Goal: Task Accomplishment & Management: Use online tool/utility

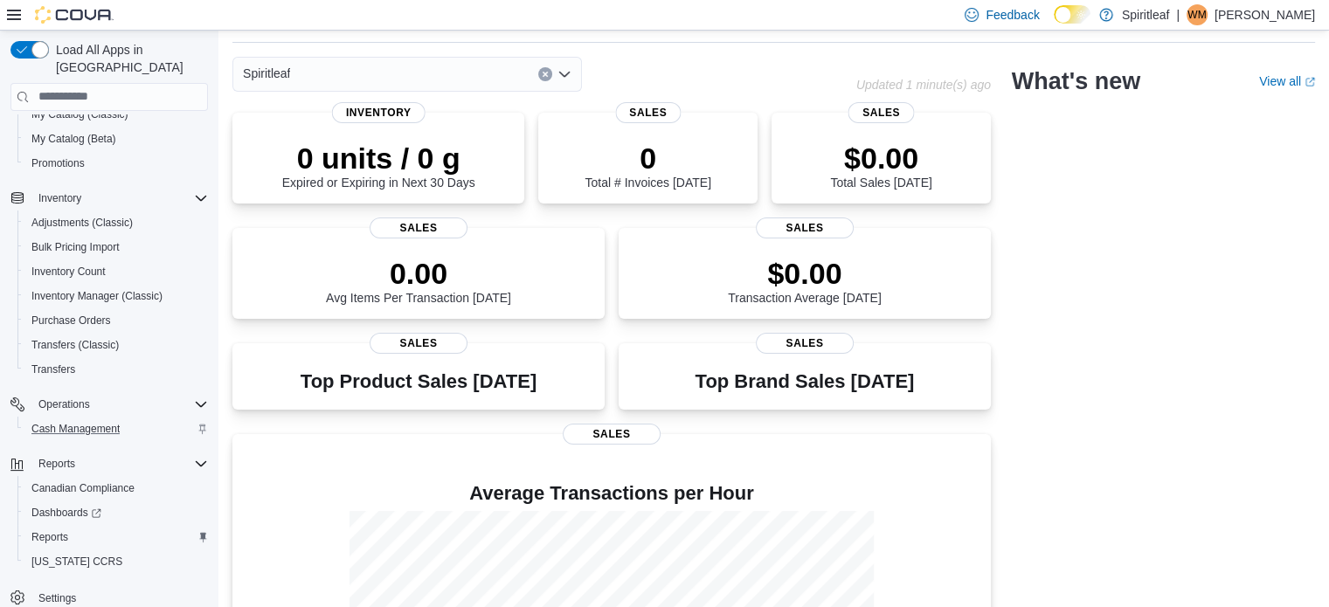
scroll to position [175, 0]
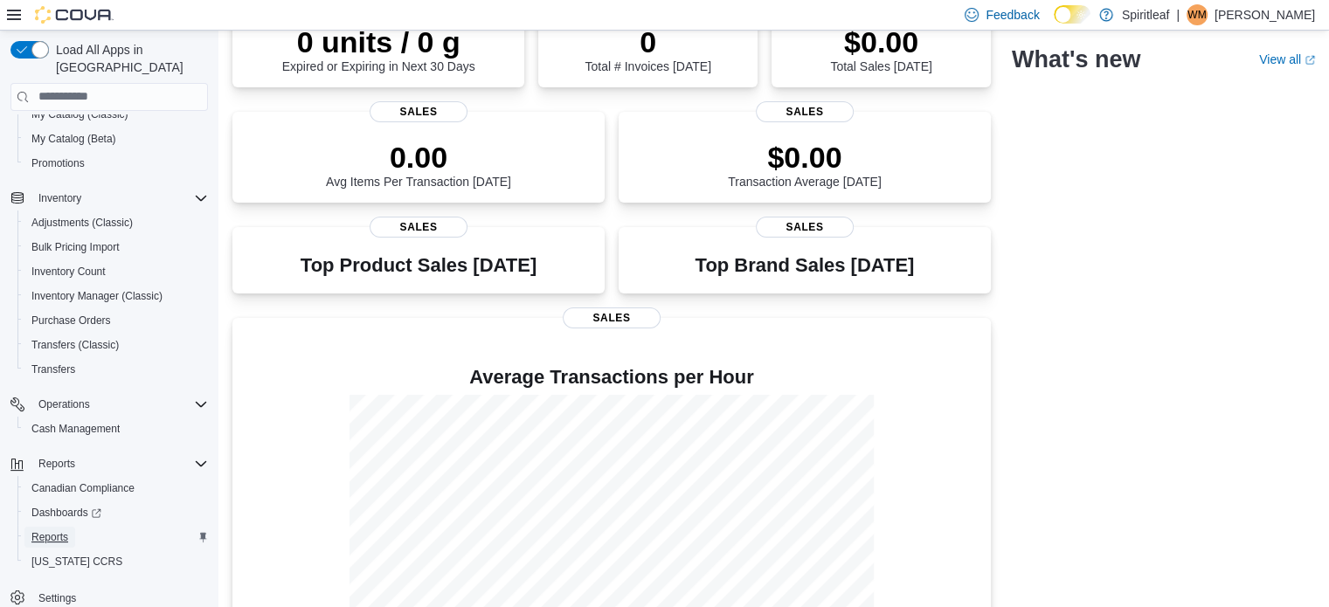
click at [54, 530] on span "Reports" at bounding box center [49, 537] width 37 height 14
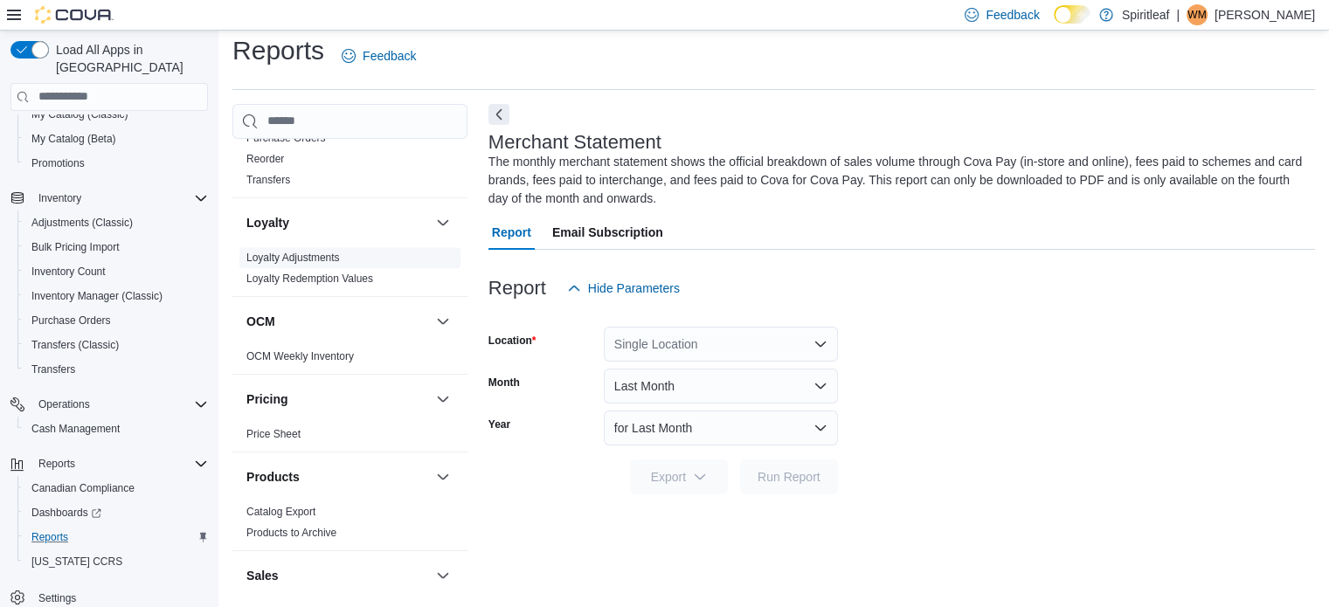
scroll to position [1345, 0]
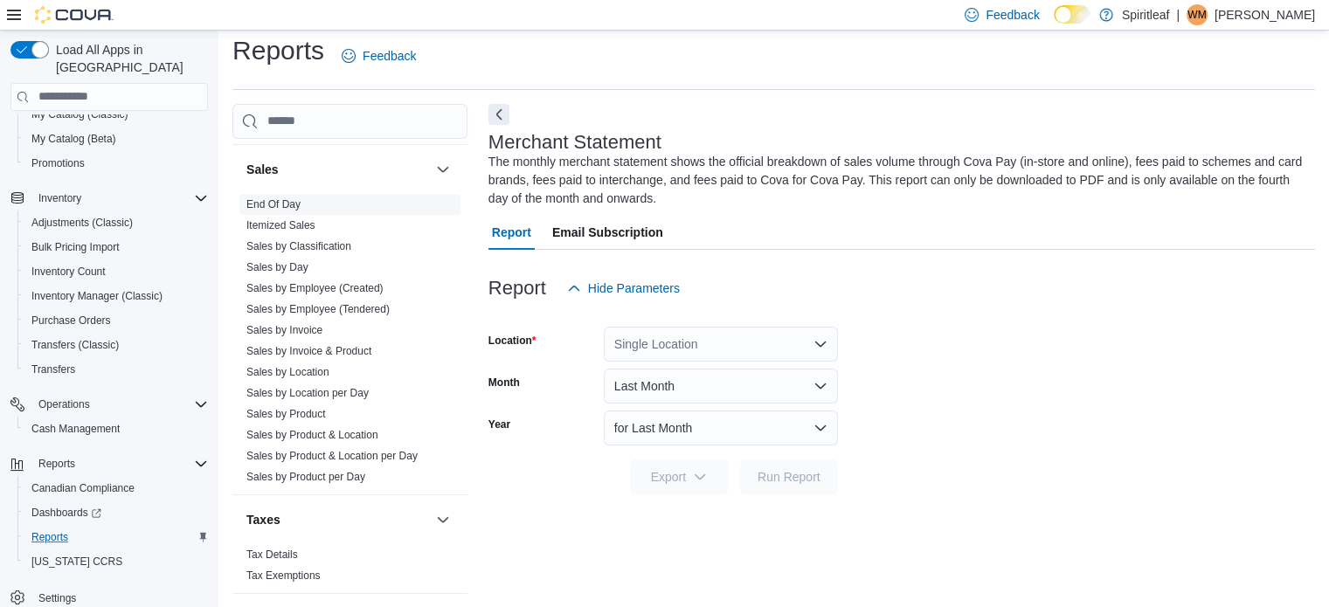
click at [295, 198] on link "End Of Day" at bounding box center [273, 204] width 54 height 12
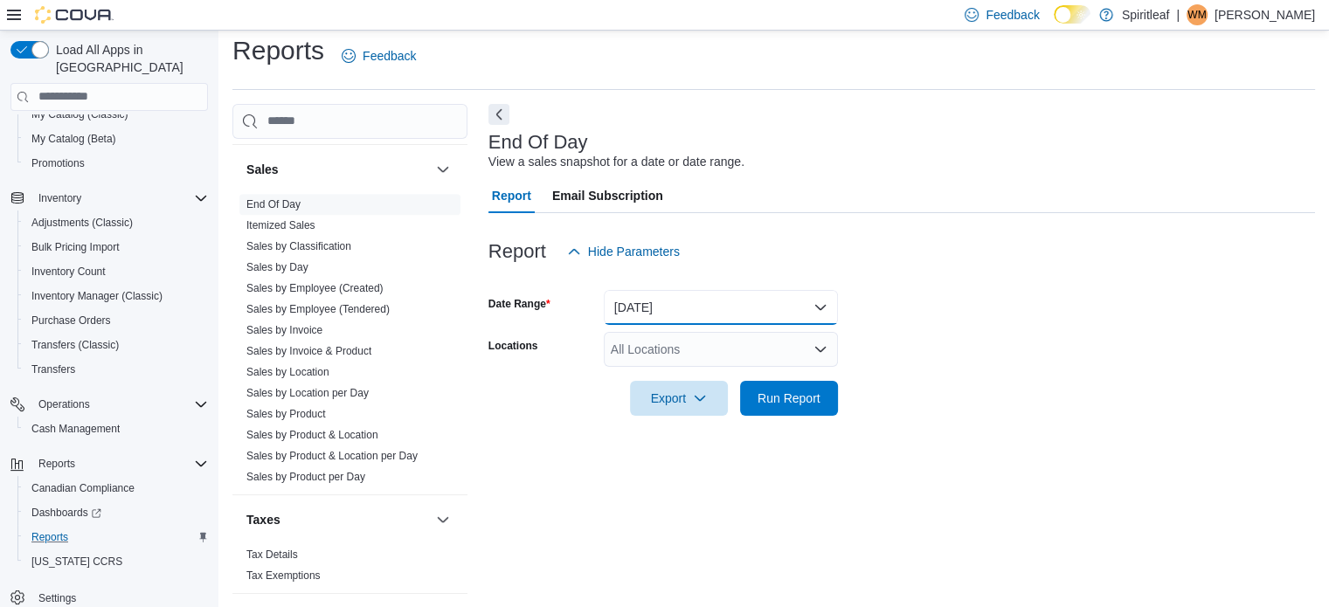
click at [685, 302] on button "Today" at bounding box center [721, 307] width 234 height 35
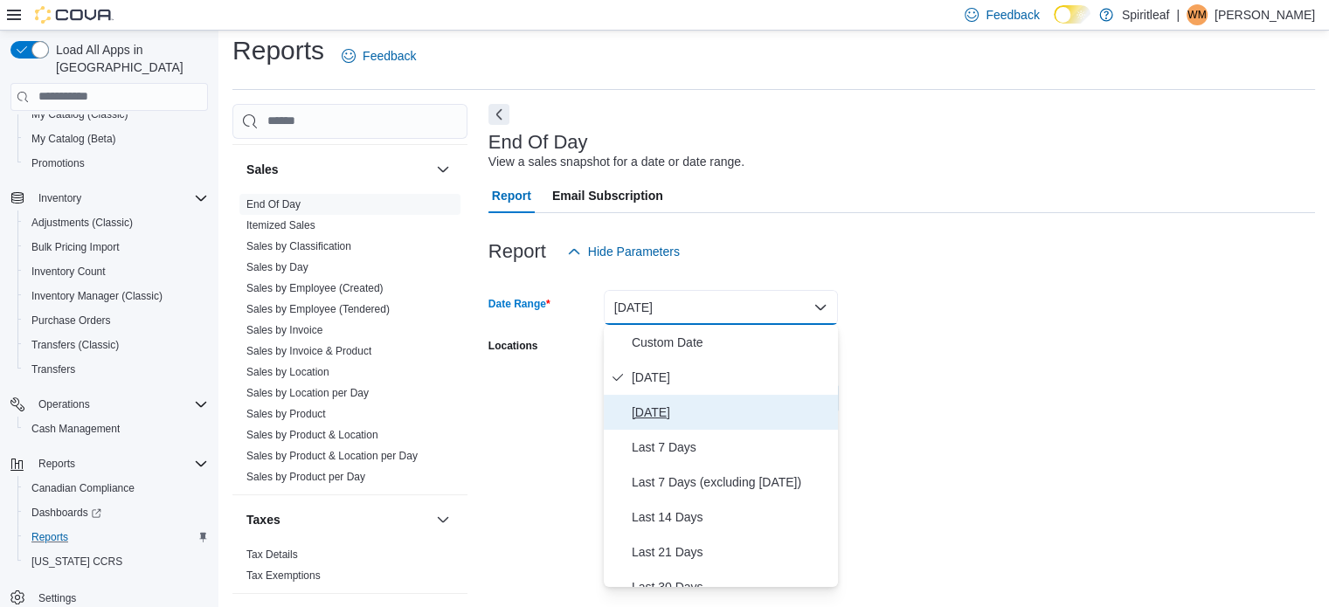
click at [657, 408] on span "Yesterday" at bounding box center [731, 412] width 199 height 21
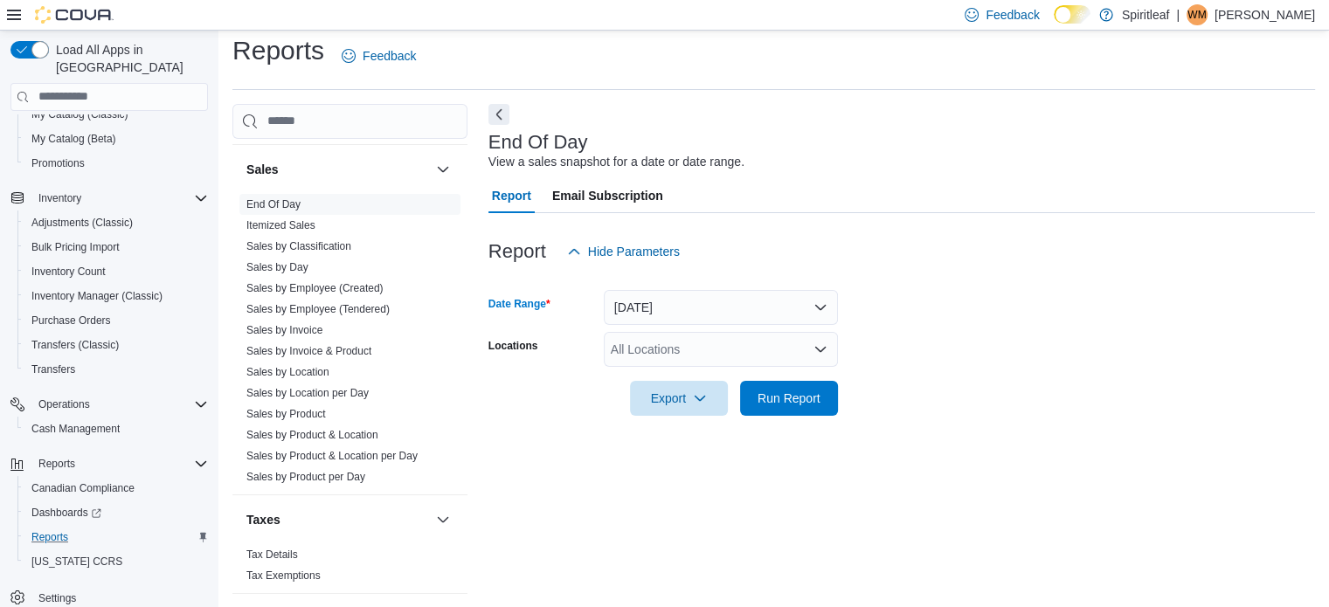
click at [667, 350] on div "All Locations" at bounding box center [721, 349] width 234 height 35
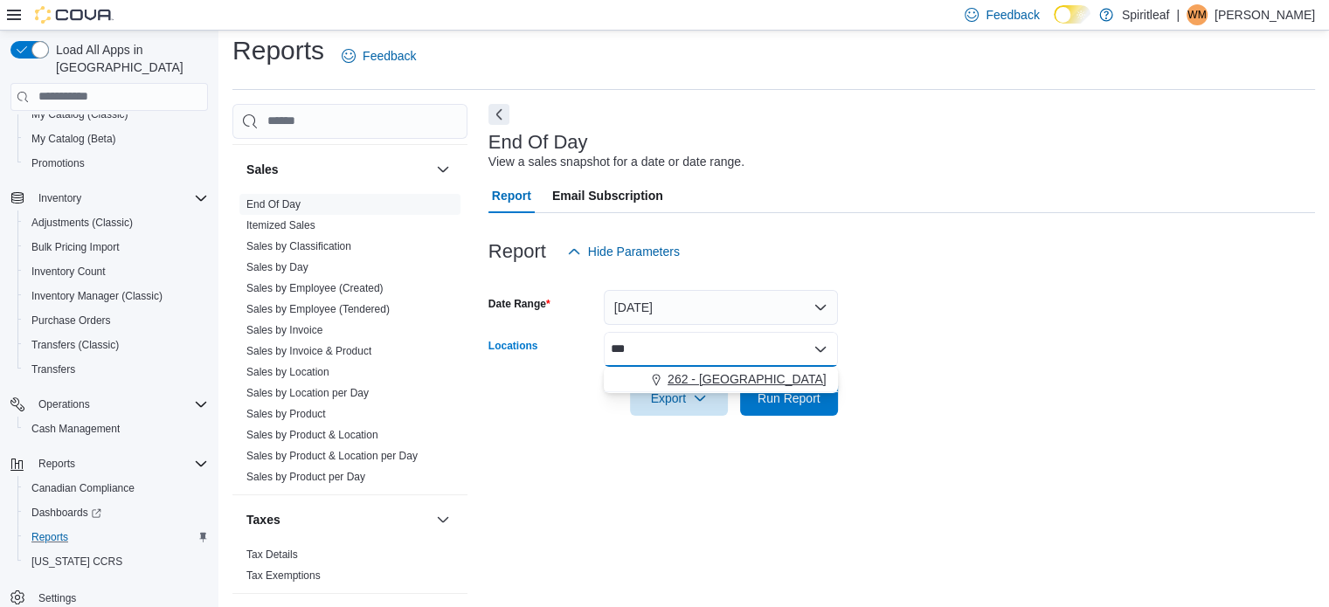
type input "***"
click at [686, 370] on span "262 - Drayton Valley" at bounding box center [746, 378] width 159 height 17
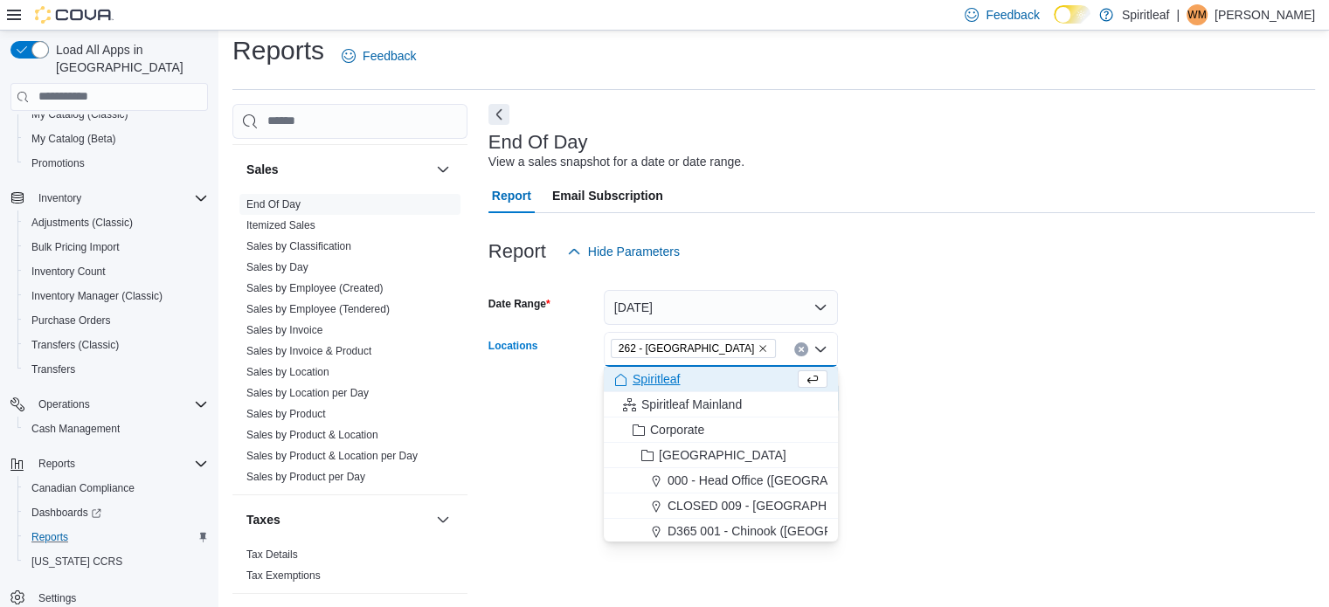
click at [546, 388] on div "Export Run Report" at bounding box center [662, 398] width 349 height 35
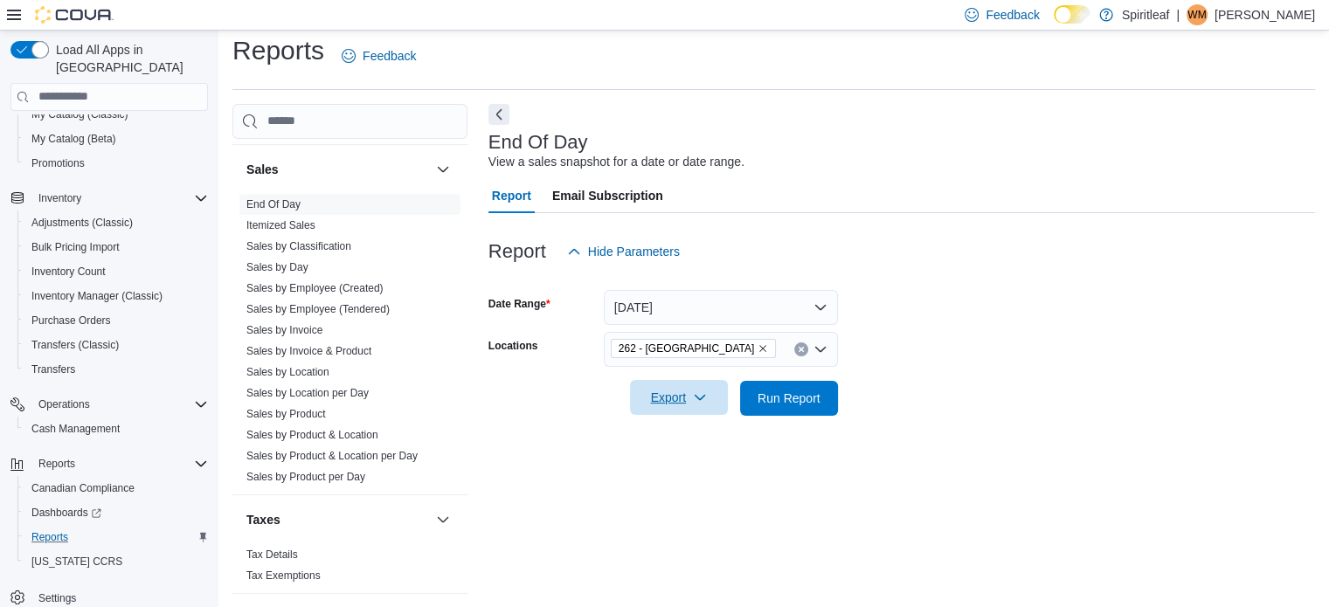
click at [659, 389] on span "Export" at bounding box center [678, 397] width 77 height 35
click at [681, 461] on span "Export to Pdf" at bounding box center [681, 468] width 79 height 14
